Goal: Navigation & Orientation: Find specific page/section

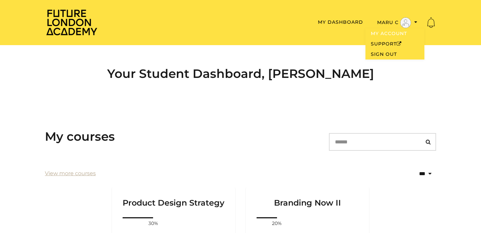
click at [408, 30] on link "My Account" at bounding box center [394, 33] width 59 height 10
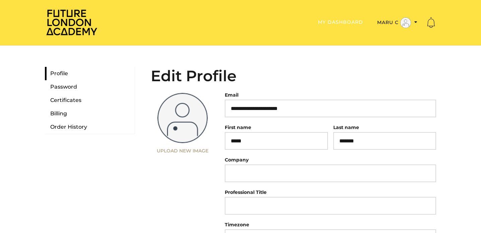
click at [327, 21] on link "My Dashboard" at bounding box center [340, 22] width 45 height 6
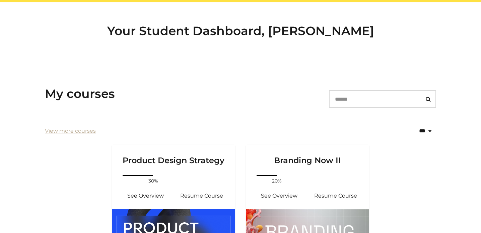
scroll to position [64, 0]
